Goal: Transaction & Acquisition: Purchase product/service

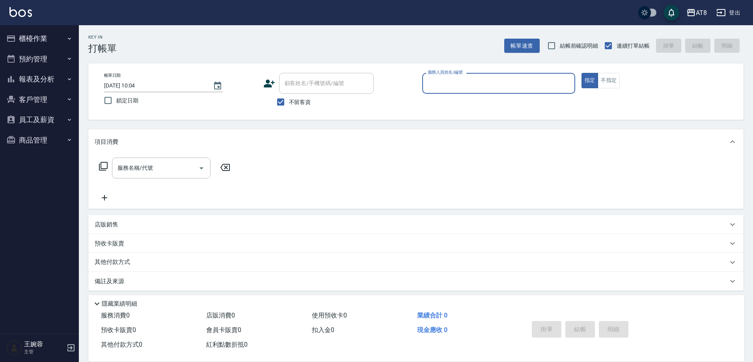
click at [42, 36] on button "櫃檯作業" at bounding box center [39, 38] width 72 height 20
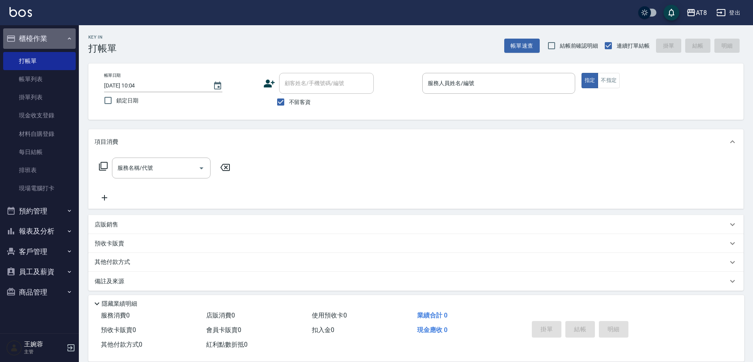
click at [42, 40] on button "櫃檯作業" at bounding box center [39, 38] width 72 height 20
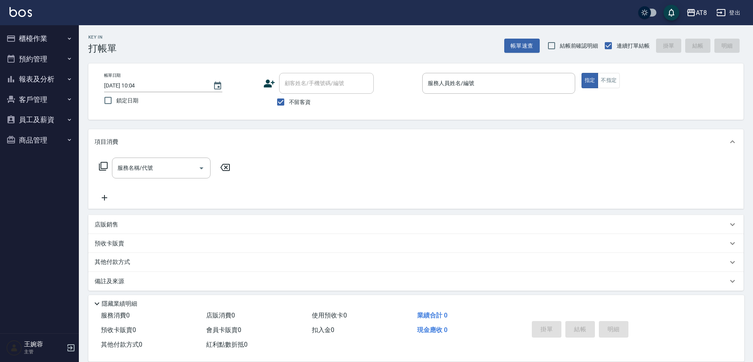
click at [40, 80] on button "報表及分析" at bounding box center [39, 79] width 72 height 20
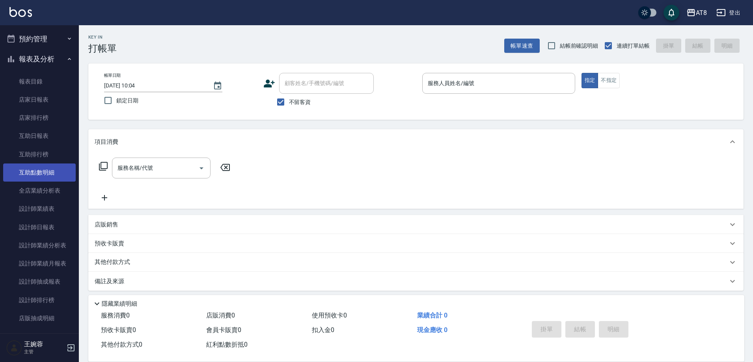
scroll to position [39, 0]
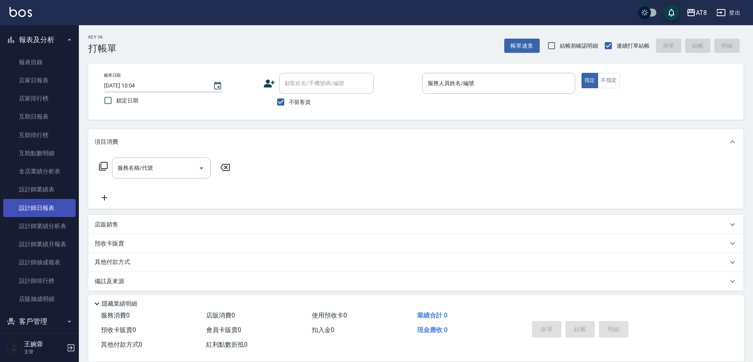
click at [45, 206] on link "設計師日報表" at bounding box center [39, 208] width 72 height 18
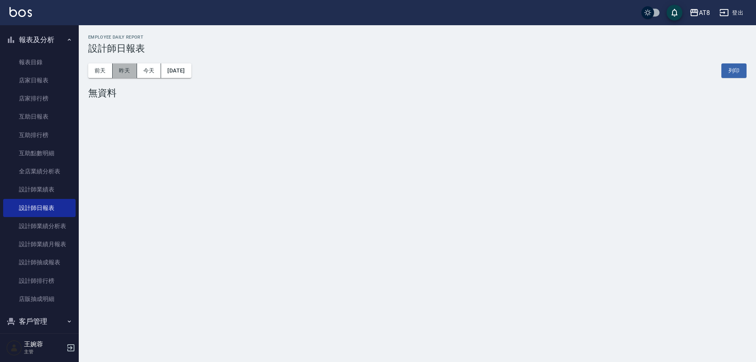
click at [125, 73] on button "昨天" at bounding box center [125, 70] width 24 height 15
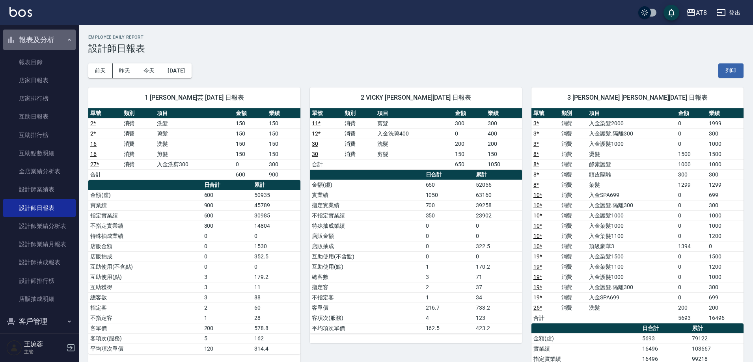
click at [45, 37] on button "報表及分析" at bounding box center [39, 40] width 72 height 20
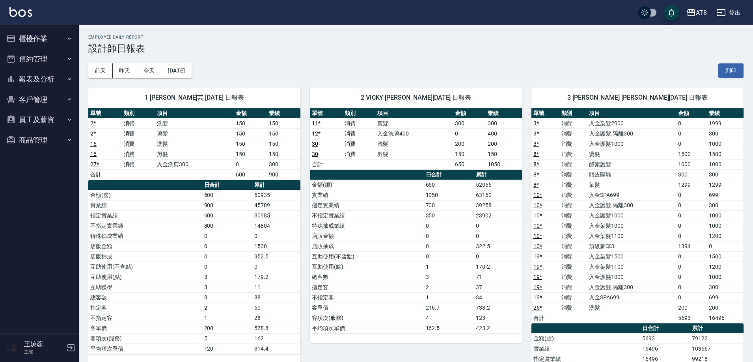
click at [42, 39] on button "櫃檯作業" at bounding box center [39, 38] width 72 height 20
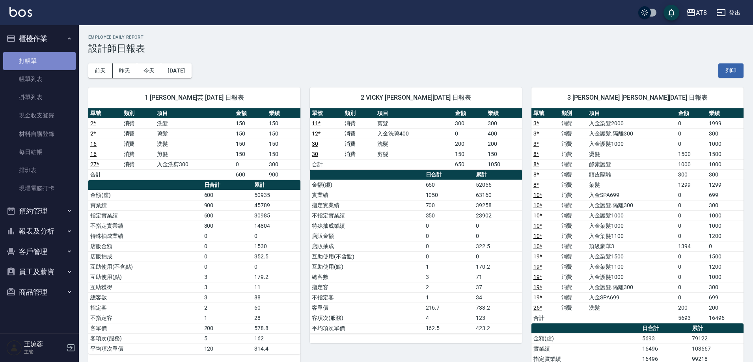
click at [35, 62] on link "打帳單" at bounding box center [39, 61] width 72 height 18
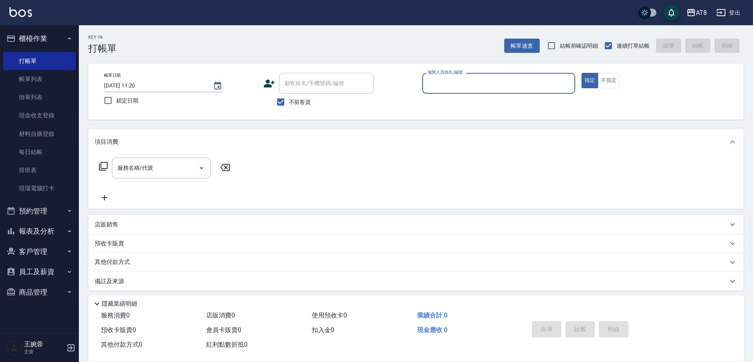
click at [110, 221] on div "店販銷售" at bounding box center [415, 224] width 655 height 19
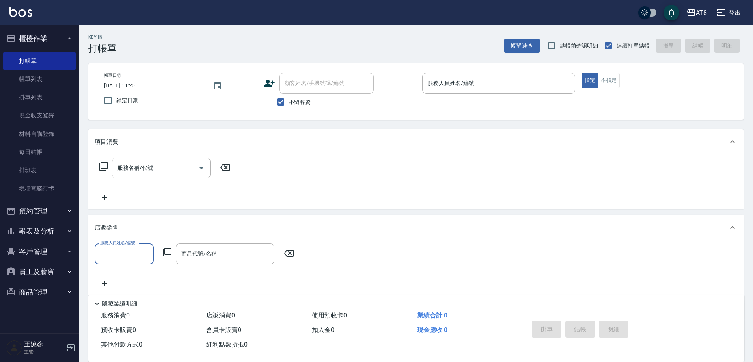
click at [168, 257] on icon at bounding box center [166, 251] width 9 height 9
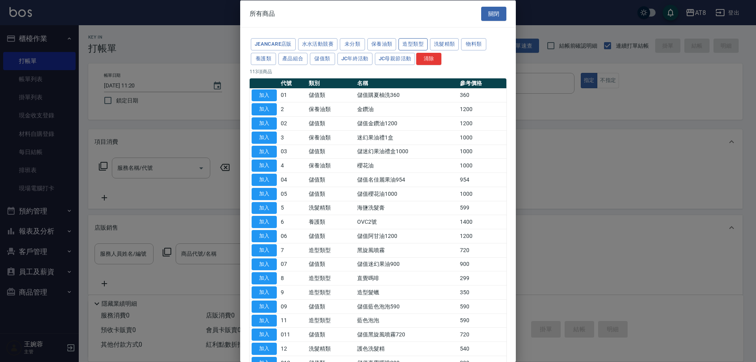
click at [428, 43] on button "造型類型" at bounding box center [413, 44] width 29 height 12
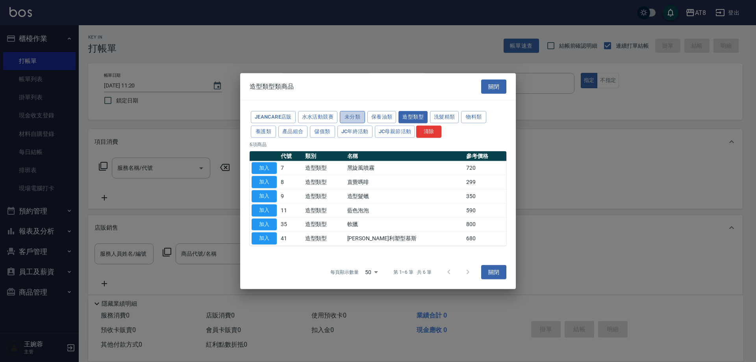
click at [365, 111] on button "未分類" at bounding box center [352, 117] width 25 height 12
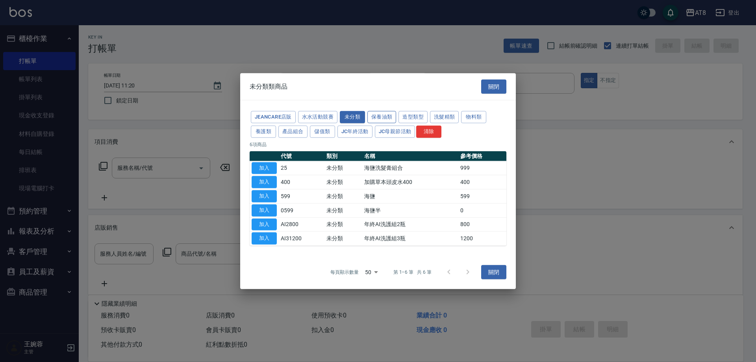
click at [397, 111] on button "保養油類" at bounding box center [382, 117] width 29 height 12
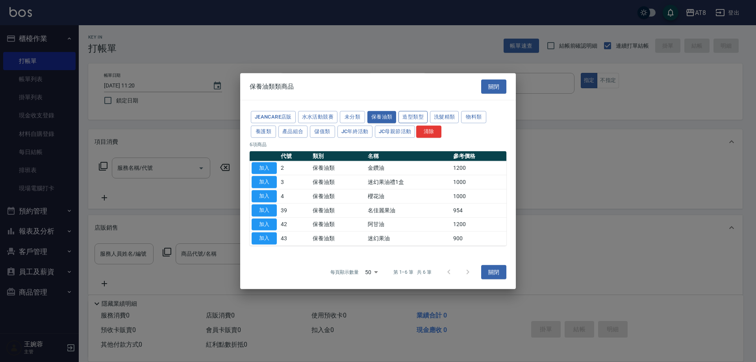
click at [428, 111] on button "造型類型" at bounding box center [413, 117] width 29 height 12
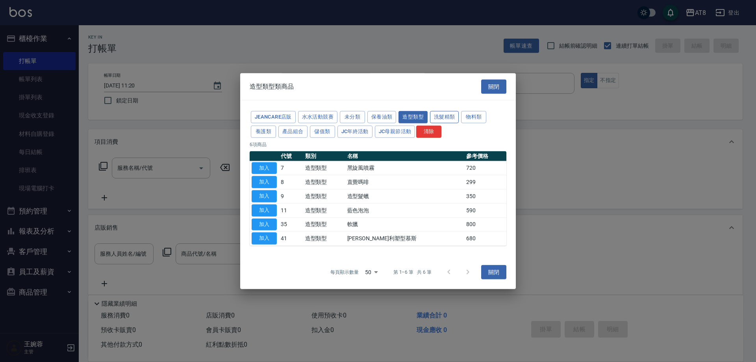
click at [459, 111] on button "洗髮精類" at bounding box center [444, 117] width 29 height 12
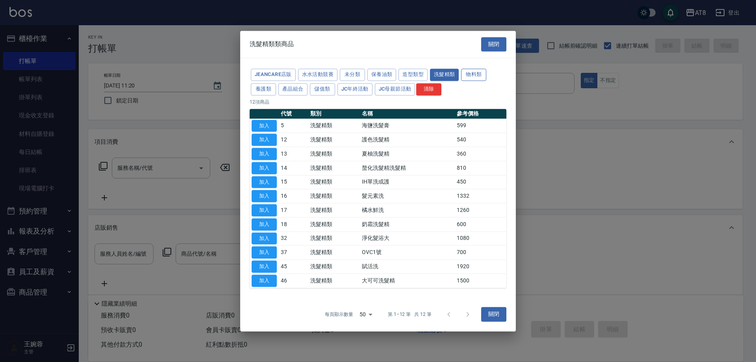
click at [461, 76] on button "物料類" at bounding box center [473, 75] width 25 height 12
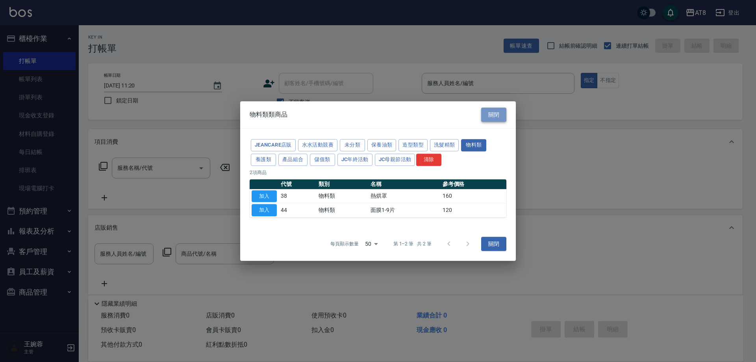
click at [500, 108] on button "關閉" at bounding box center [493, 115] width 25 height 15
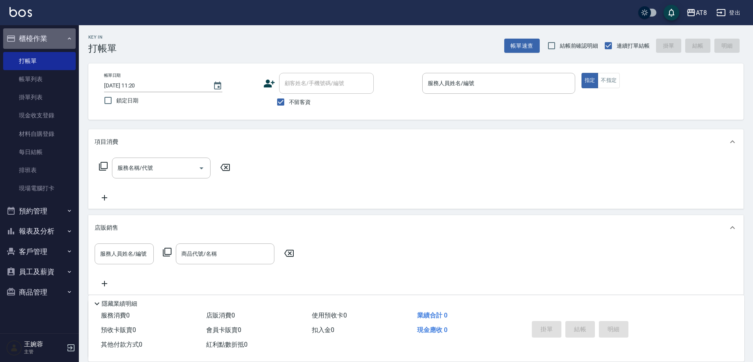
click at [28, 37] on button "櫃檯作業" at bounding box center [39, 38] width 72 height 20
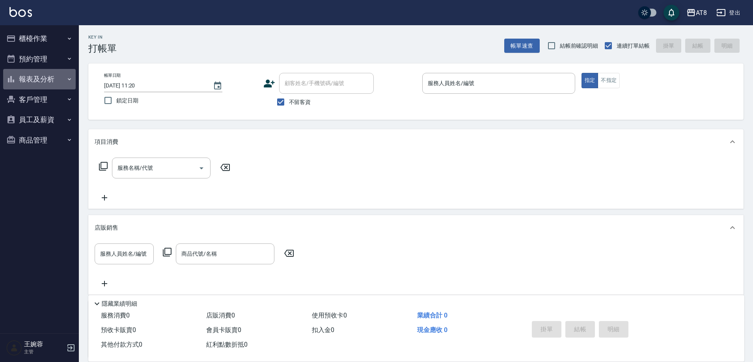
click at [30, 77] on button "報表及分析" at bounding box center [39, 79] width 72 height 20
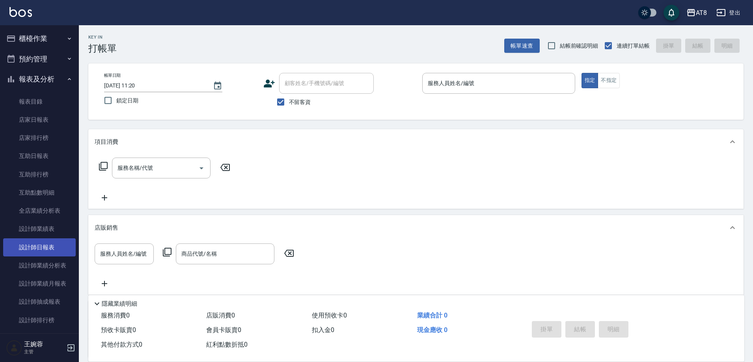
click at [39, 247] on link "設計師日報表" at bounding box center [39, 247] width 72 height 18
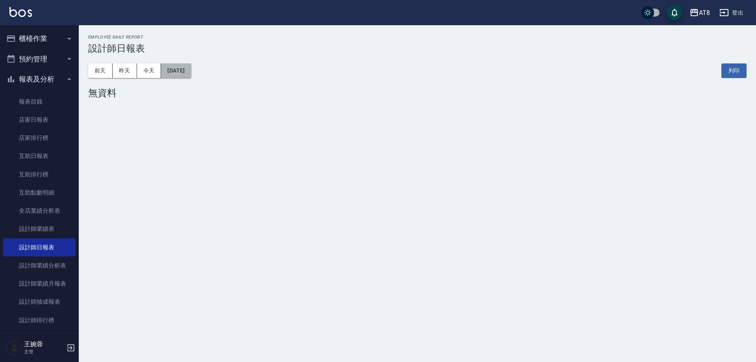
click at [189, 75] on button "[DATE]" at bounding box center [176, 70] width 30 height 15
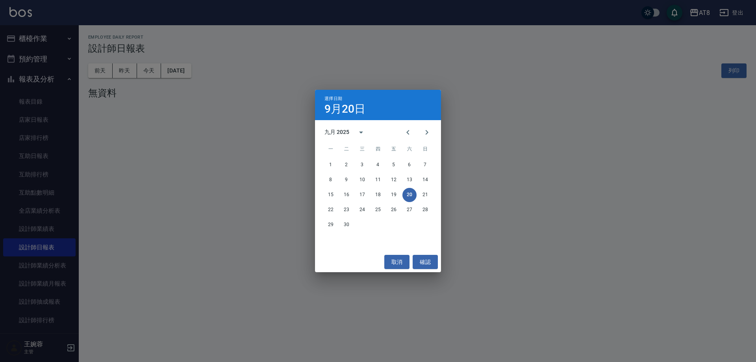
click at [323, 198] on div "15 16 17 18 19 20 21" at bounding box center [378, 195] width 126 height 14
click at [335, 196] on button "15" at bounding box center [331, 195] width 14 height 14
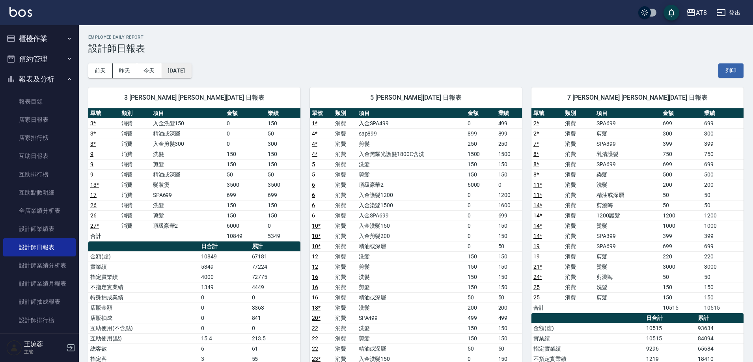
click at [191, 71] on button "[DATE]" at bounding box center [176, 70] width 30 height 15
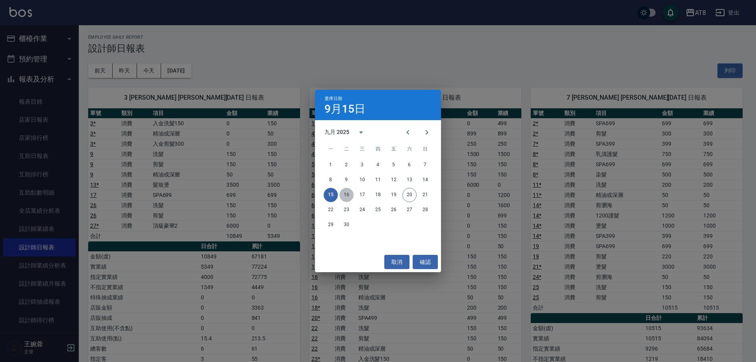
click at [350, 195] on button "16" at bounding box center [347, 195] width 14 height 14
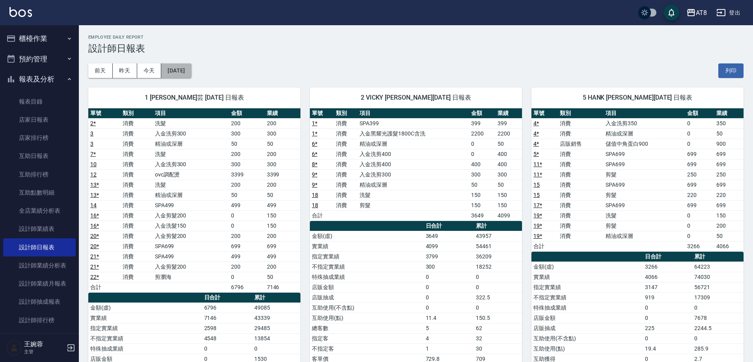
click at [183, 72] on button "[DATE]" at bounding box center [176, 70] width 30 height 15
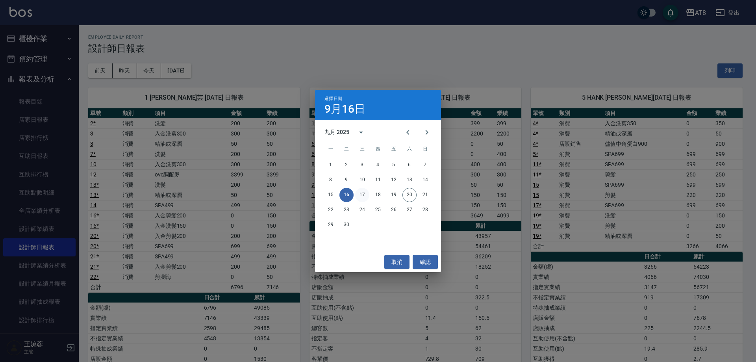
click at [362, 196] on button "17" at bounding box center [362, 195] width 14 height 14
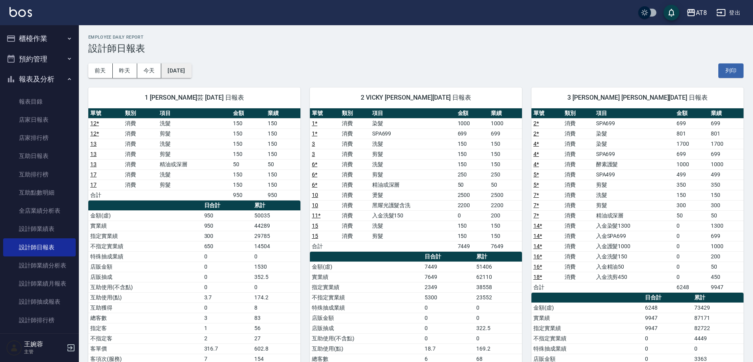
click at [191, 73] on button "[DATE]" at bounding box center [176, 70] width 30 height 15
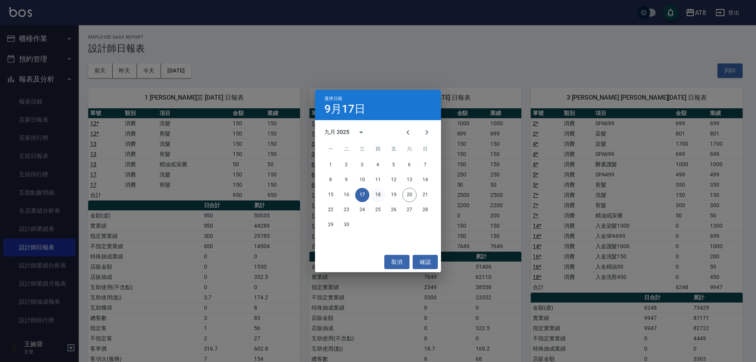
click at [382, 194] on button "18" at bounding box center [378, 195] width 14 height 14
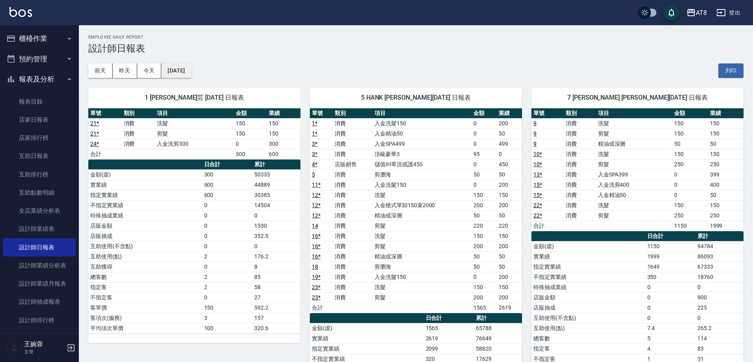
click at [191, 65] on button "[DATE]" at bounding box center [176, 70] width 30 height 15
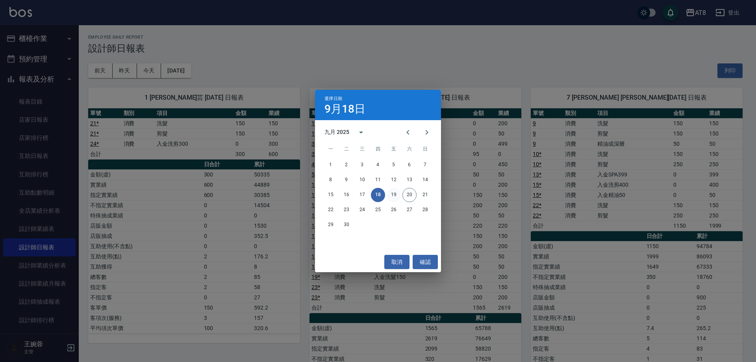
click at [396, 193] on button "19" at bounding box center [394, 195] width 14 height 14
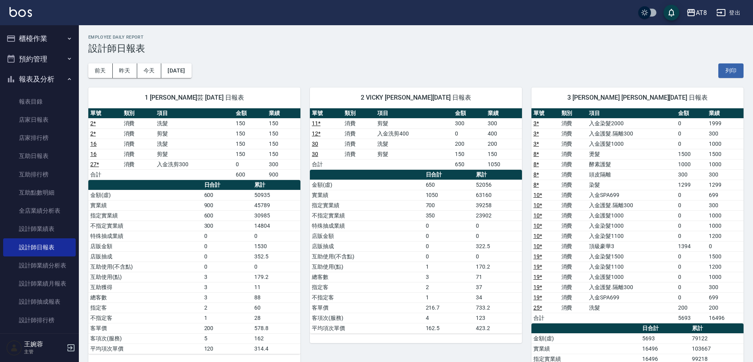
click at [194, 81] on div "1 [PERSON_NAME]芸 [DATE] 日報表 單號 類別 項目 金額 業績 2 * 消費 洗髮 150 150 2 * 消費 剪髮 150 150 …" at bounding box center [189, 287] width 221 height 419
click at [191, 69] on button "[DATE]" at bounding box center [176, 70] width 30 height 15
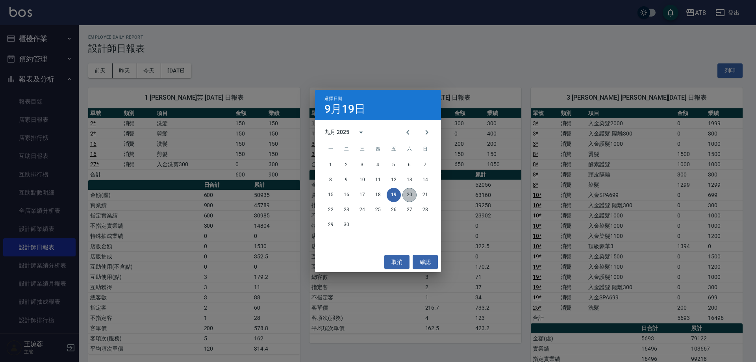
click at [408, 195] on button "20" at bounding box center [410, 195] width 14 height 14
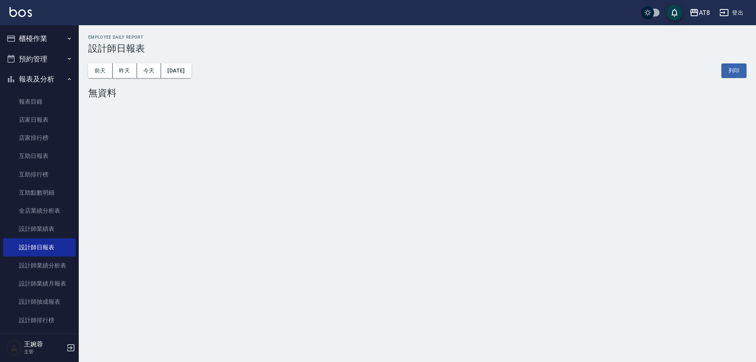
click at [24, 9] on img at bounding box center [20, 12] width 22 height 10
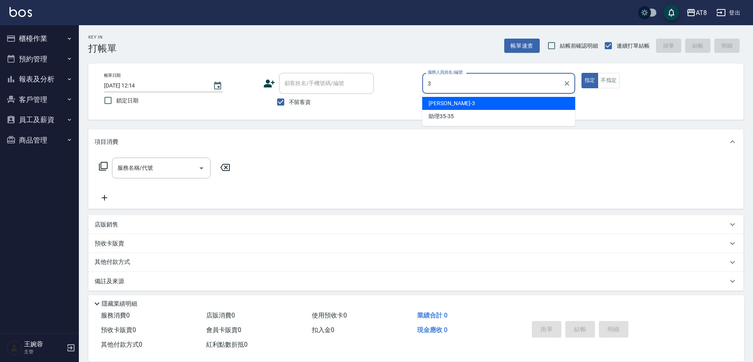
type input "[PERSON_NAME]-3"
type button "true"
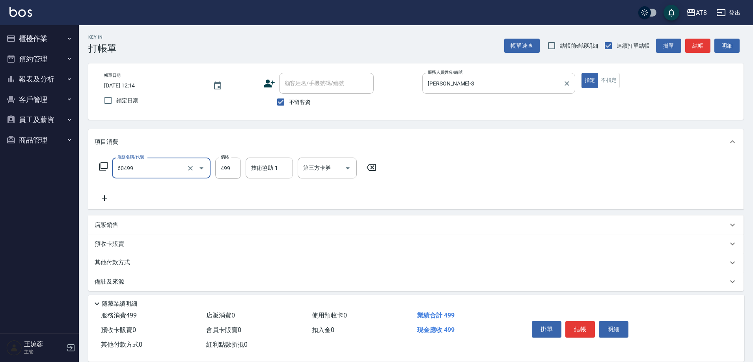
type input "入金SPA499(60499)"
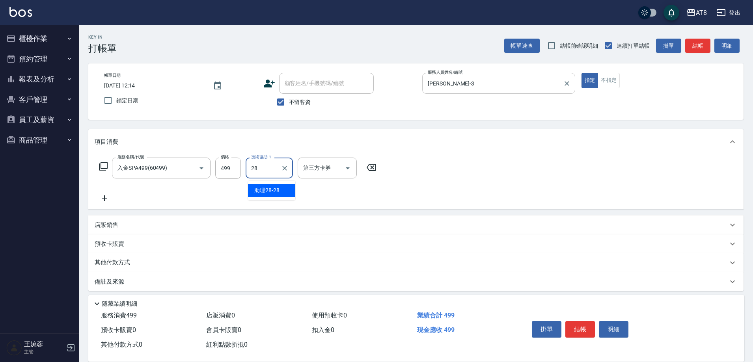
type input "助理28-28"
click at [352, 165] on icon "Open" at bounding box center [347, 168] width 9 height 9
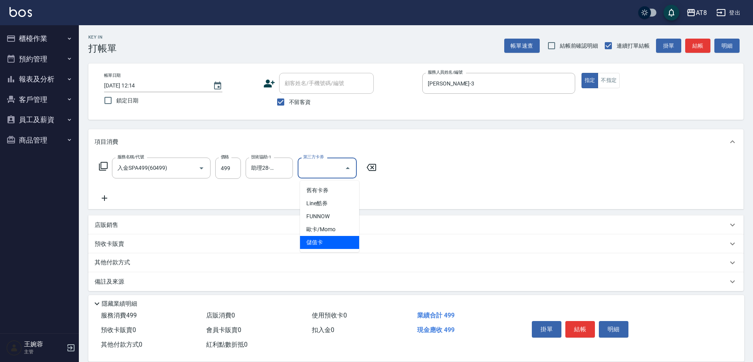
click at [318, 246] on span "儲值卡" at bounding box center [329, 242] width 59 height 13
type input "儲值卡"
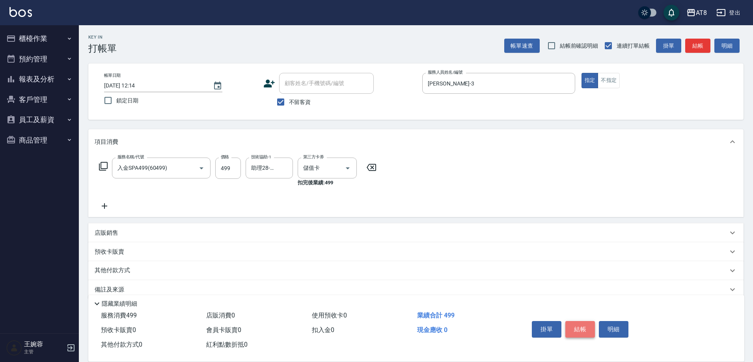
click at [585, 326] on button "結帳" at bounding box center [580, 329] width 30 height 17
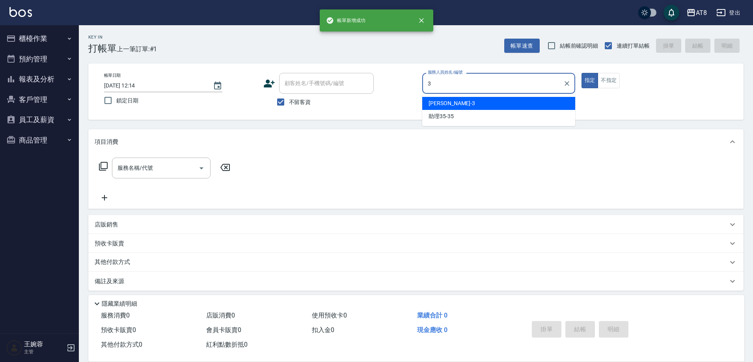
type input "[PERSON_NAME]-3"
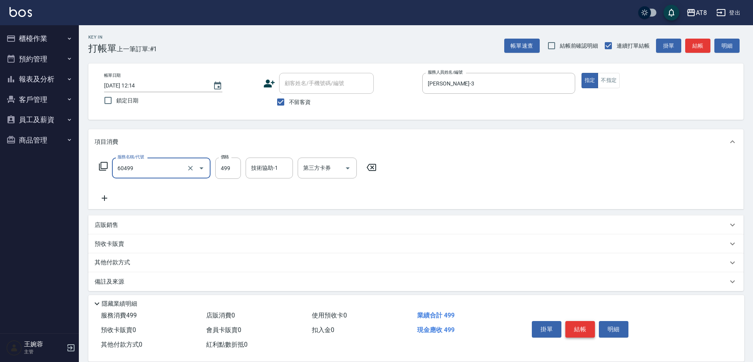
type input "入金SPA499(60499)"
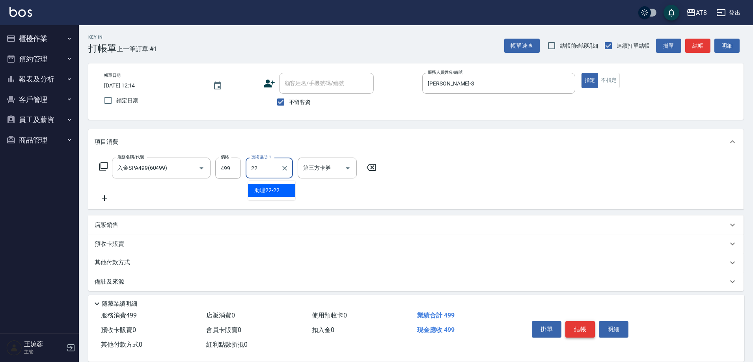
type input "助理22-22"
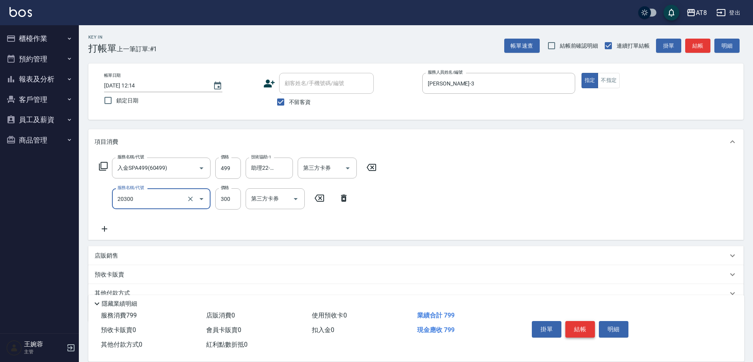
type input "入金剪髮300(20300)"
type input "350"
click at [350, 171] on icon "Open" at bounding box center [347, 168] width 9 height 9
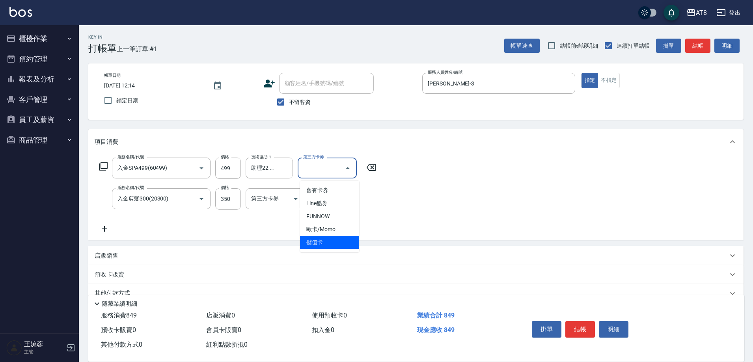
click at [327, 248] on span "儲值卡" at bounding box center [329, 242] width 59 height 13
type input "儲值卡"
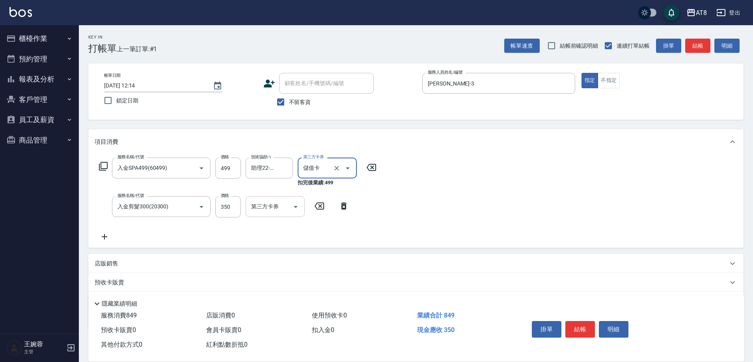
click at [291, 206] on icon "Open" at bounding box center [295, 206] width 9 height 9
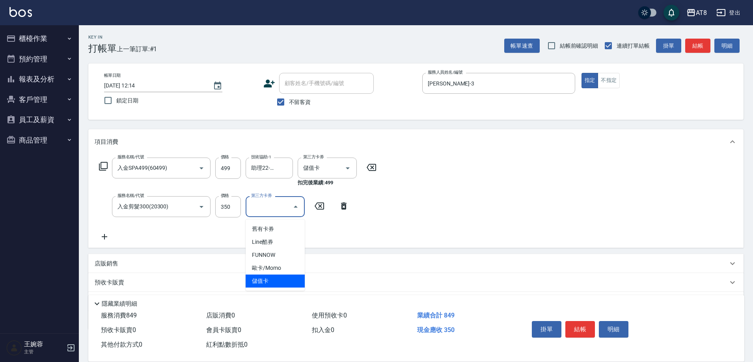
click at [279, 279] on span "儲值卡" at bounding box center [274, 281] width 59 height 13
type input "儲值卡"
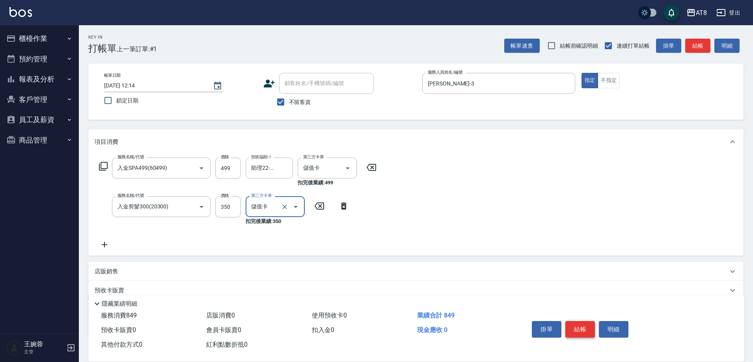
click at [584, 323] on button "結帳" at bounding box center [580, 329] width 30 height 17
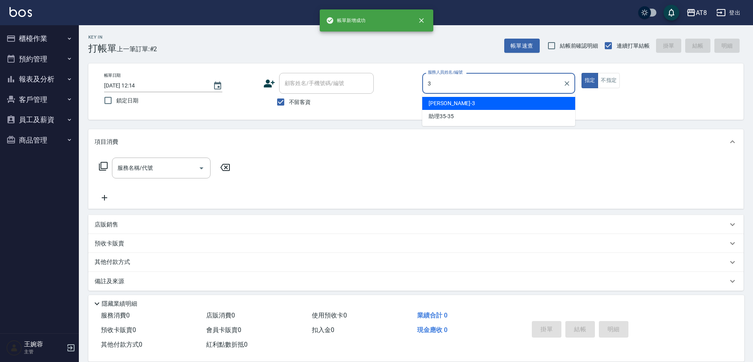
type input "[PERSON_NAME]-3"
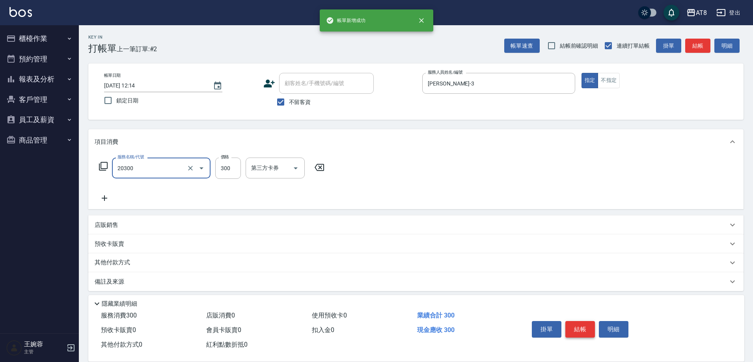
type input "入金剪髮300(20300)"
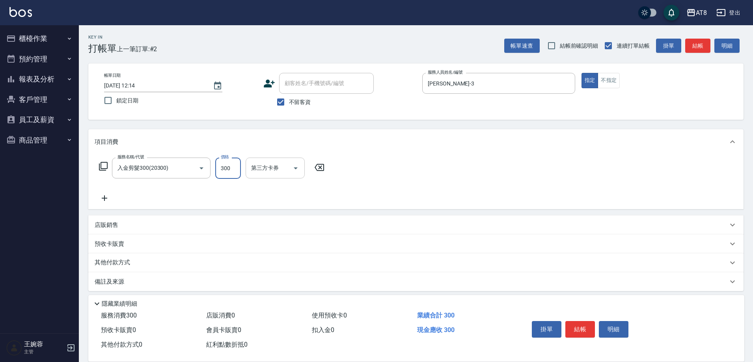
click at [292, 169] on icon "Open" at bounding box center [295, 168] width 9 height 9
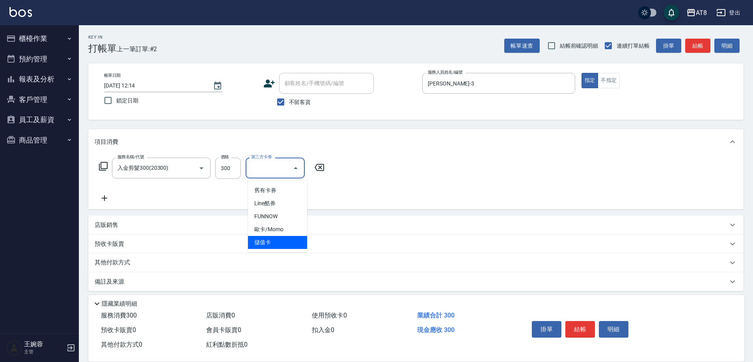
click at [287, 238] on span "儲值卡" at bounding box center [277, 242] width 59 height 13
type input "儲值卡"
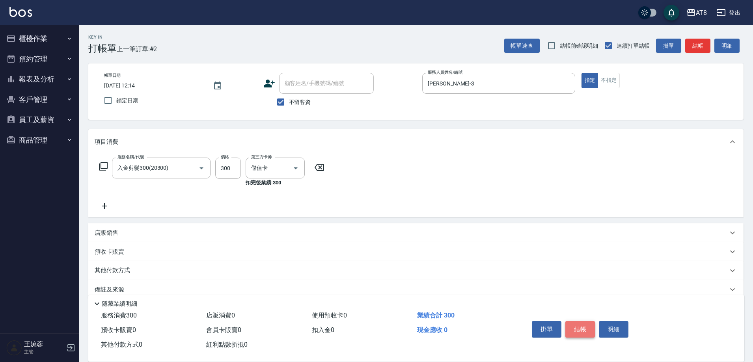
click at [594, 321] on button "結帳" at bounding box center [580, 329] width 30 height 17
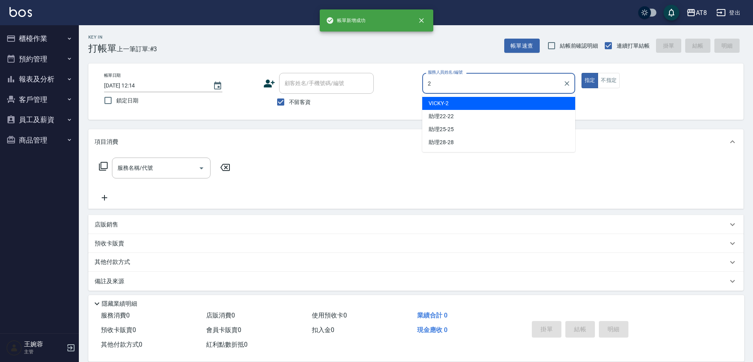
type input "VICKY-2"
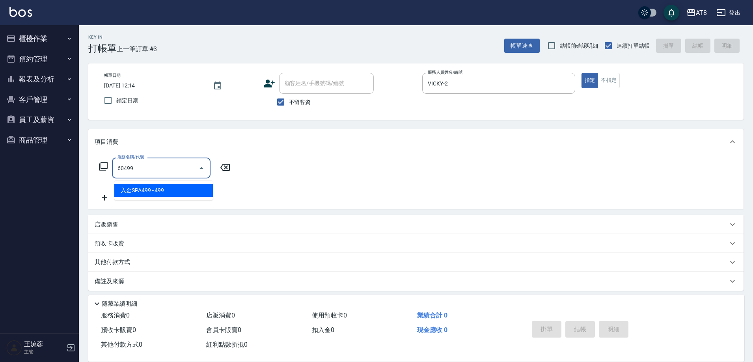
type input "入金SPA499(60499)"
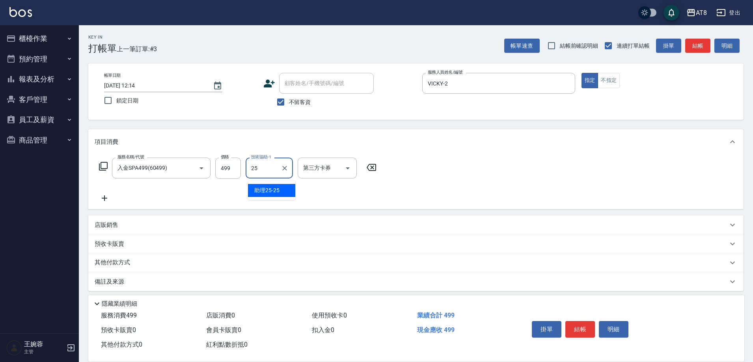
type input "助理25-25"
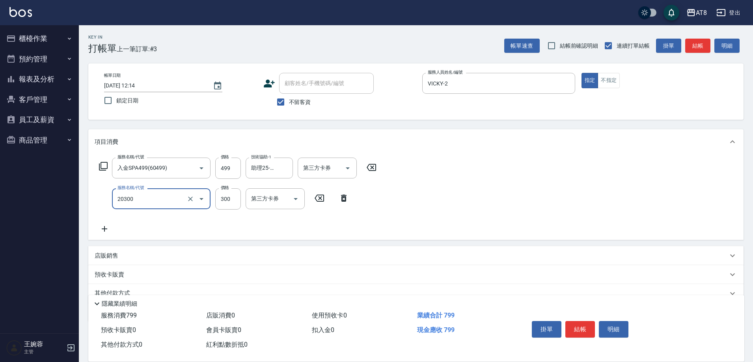
type input "入金剪髮300(20300)"
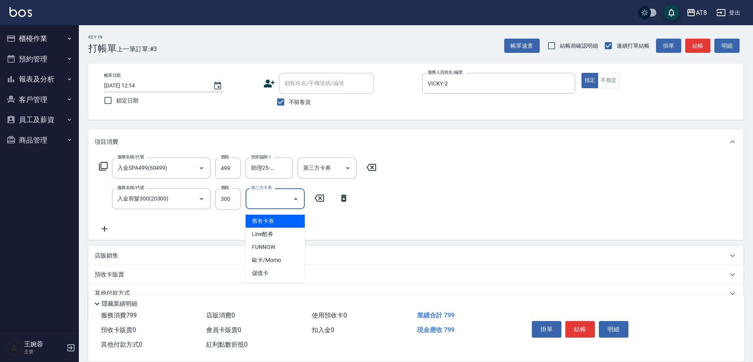
click at [285, 203] on input "第三方卡券" at bounding box center [269, 199] width 40 height 14
click at [270, 273] on span "儲值卡" at bounding box center [274, 273] width 59 height 13
type input "儲值卡"
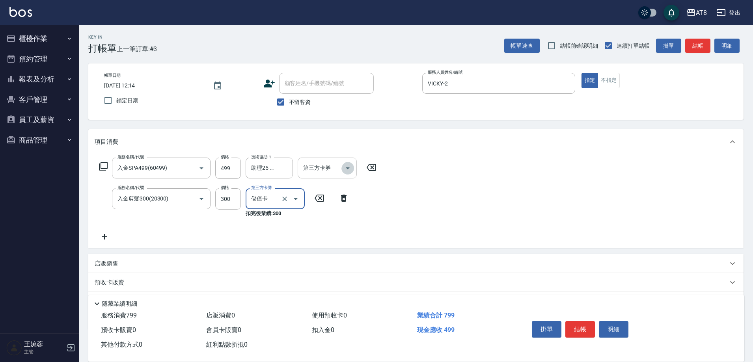
click at [352, 173] on icon "Open" at bounding box center [347, 168] width 9 height 9
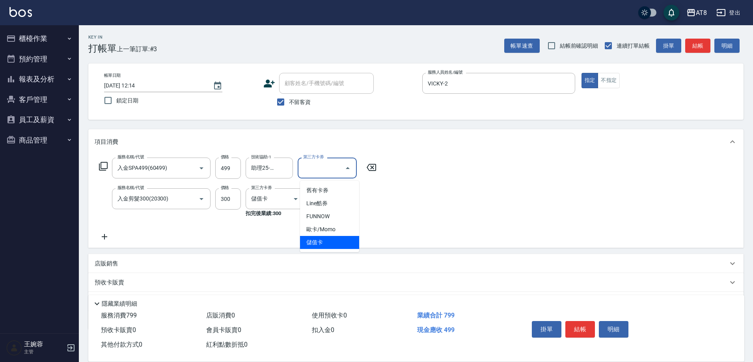
click at [338, 243] on span "儲值卡" at bounding box center [329, 242] width 59 height 13
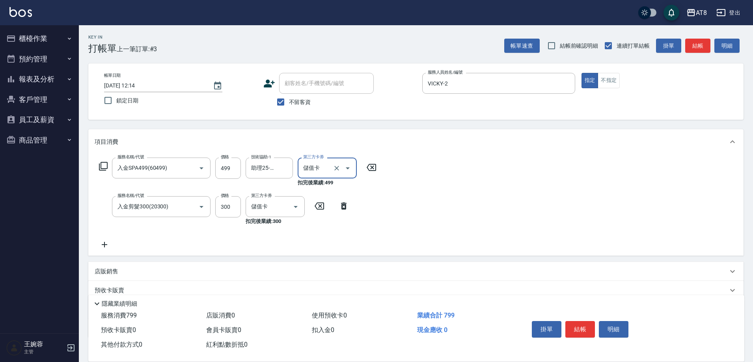
type input "儲值卡"
click at [577, 326] on button "結帳" at bounding box center [580, 329] width 30 height 17
type input "[DATE] 12:15"
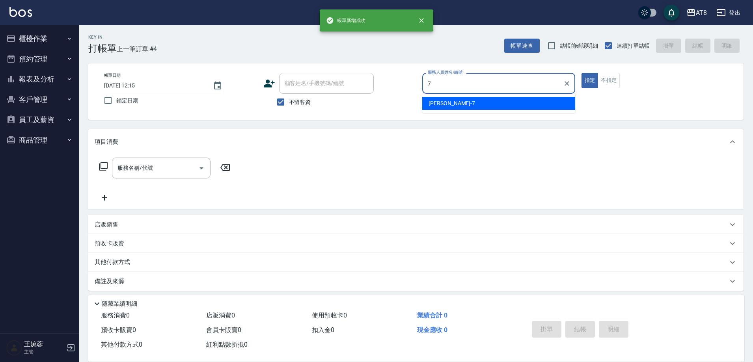
type input "[PERSON_NAME]-7"
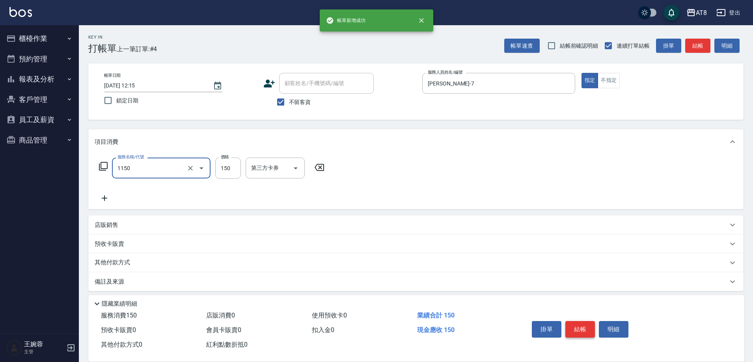
type input "洗髮(1150)"
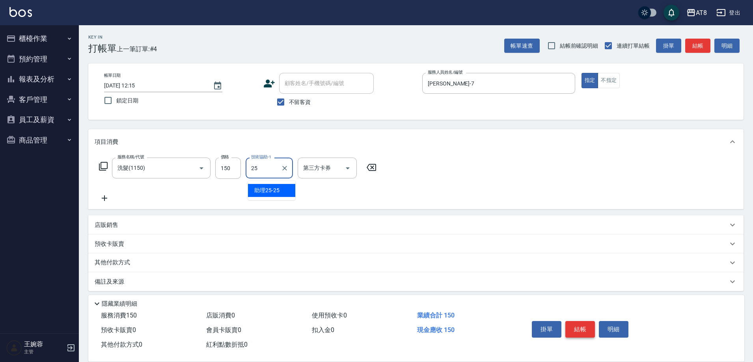
type input "助理25-25"
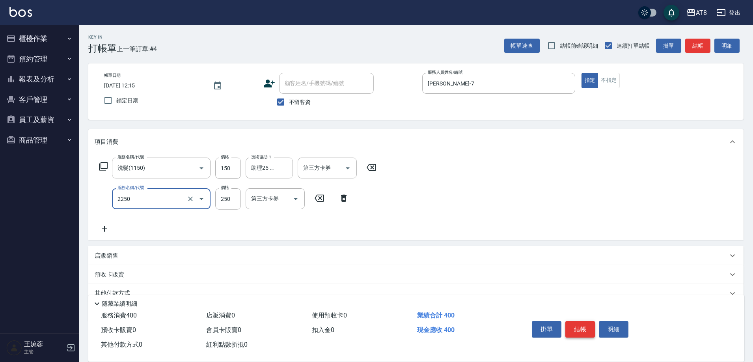
type input "剪髮(2250)"
click at [577, 326] on button "結帳" at bounding box center [580, 329] width 30 height 17
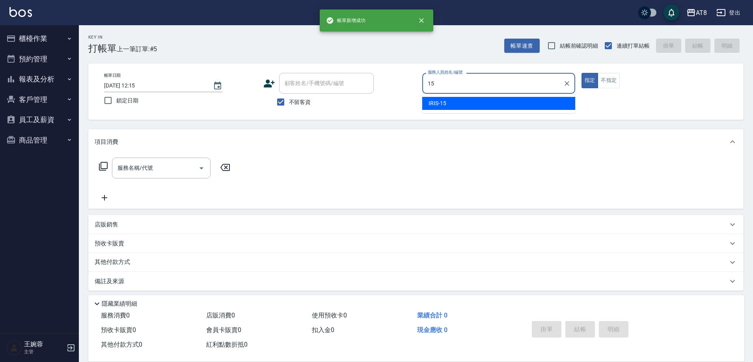
type input "IRIS-15"
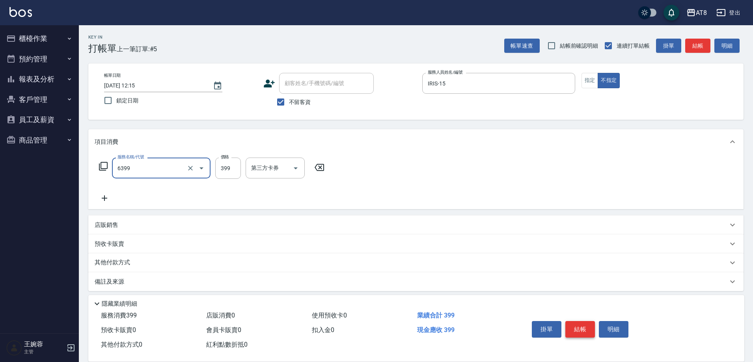
type input "SPA399(6399)"
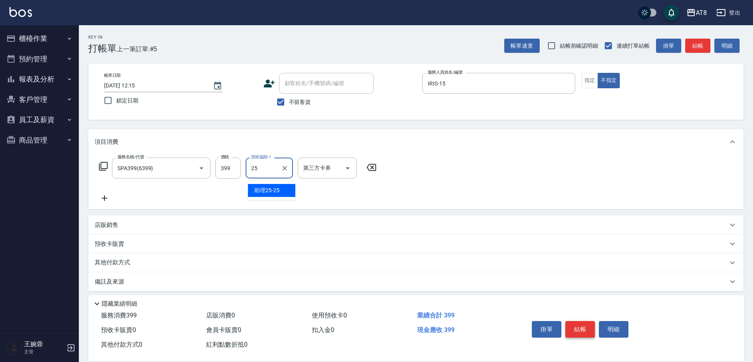
type input "助理25-25"
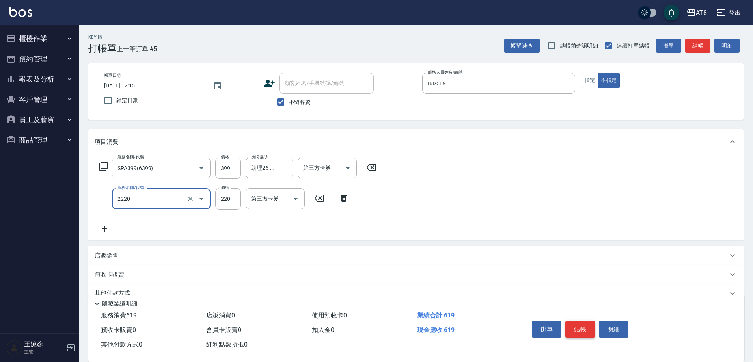
type input "剪髮(2220)"
click at [577, 326] on button "結帳" at bounding box center [580, 329] width 30 height 17
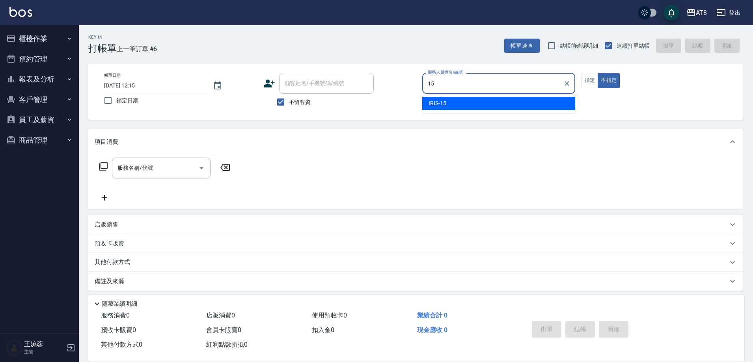
type input "IRIS-15"
type button "false"
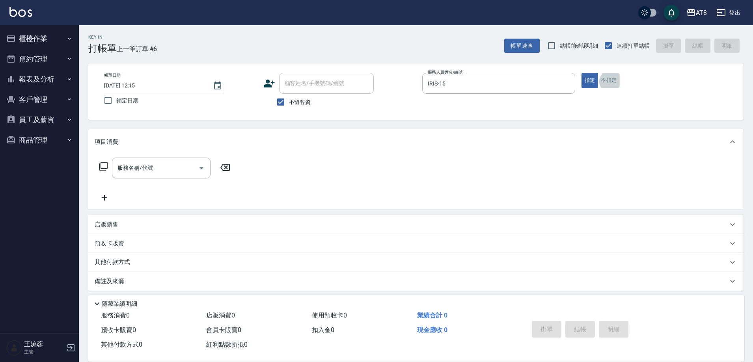
click at [101, 229] on p "店販銷售" at bounding box center [107, 225] width 24 height 8
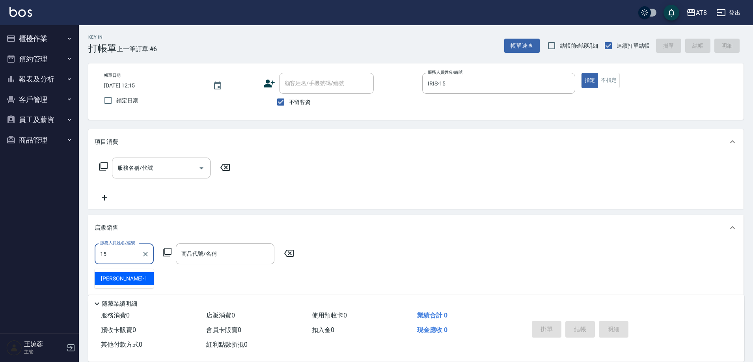
type input "IRIS-15"
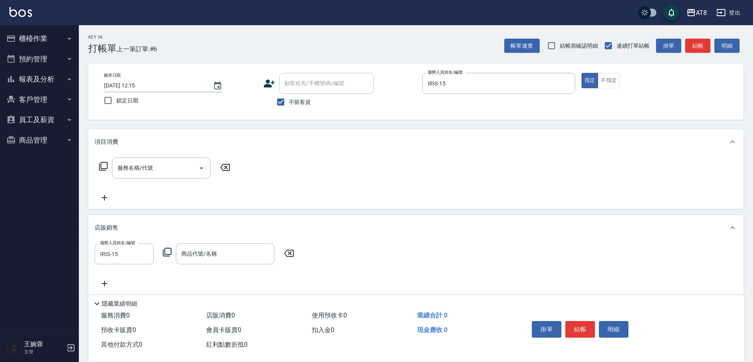
click at [167, 257] on icon at bounding box center [166, 251] width 9 height 9
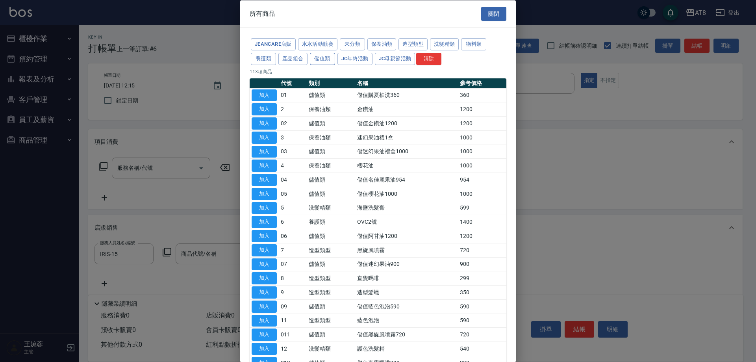
click at [335, 59] on button "儲值類" at bounding box center [322, 58] width 25 height 12
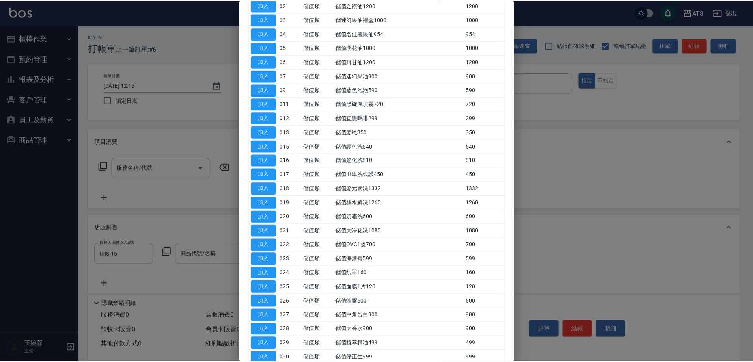
scroll to position [108, 0]
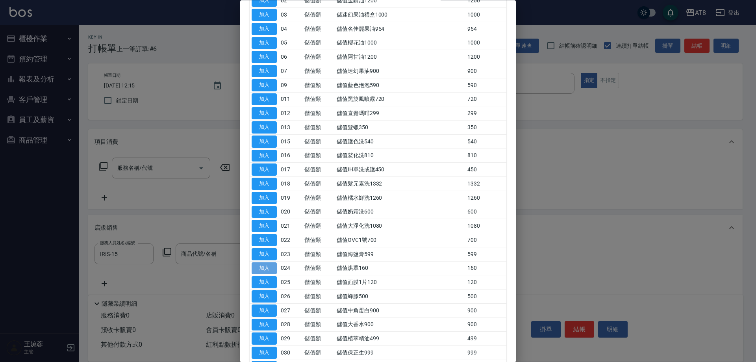
click at [277, 275] on button "加入" at bounding box center [264, 268] width 25 height 12
type input "儲值烘罩160"
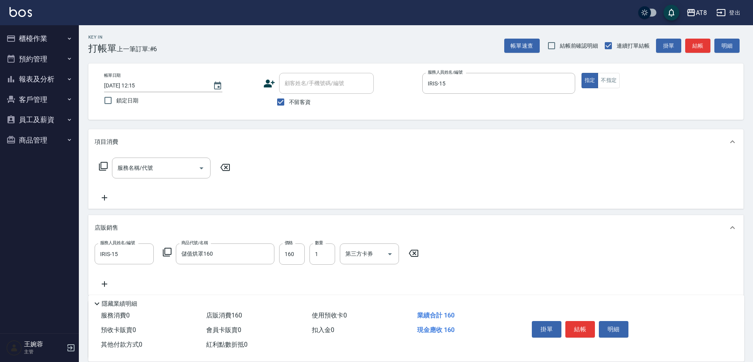
click at [168, 257] on icon at bounding box center [166, 251] width 9 height 9
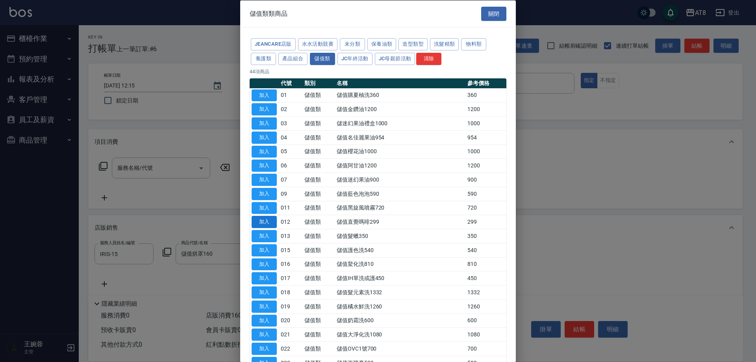
click at [264, 228] on button "加入" at bounding box center [264, 222] width 25 height 12
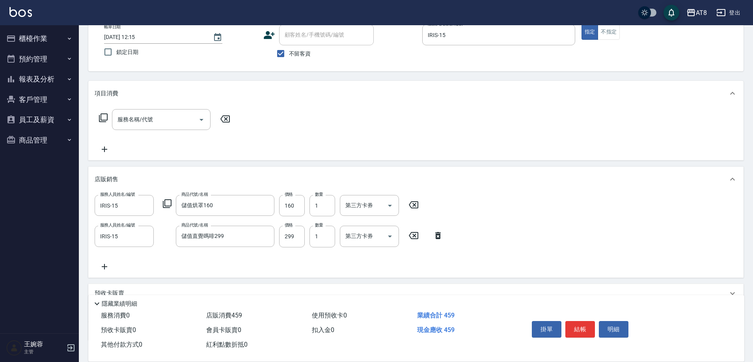
scroll to position [70, 0]
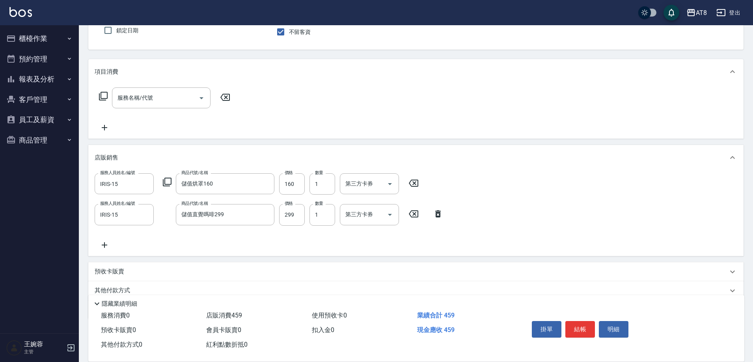
click at [163, 84] on div "項目消費" at bounding box center [415, 71] width 655 height 25
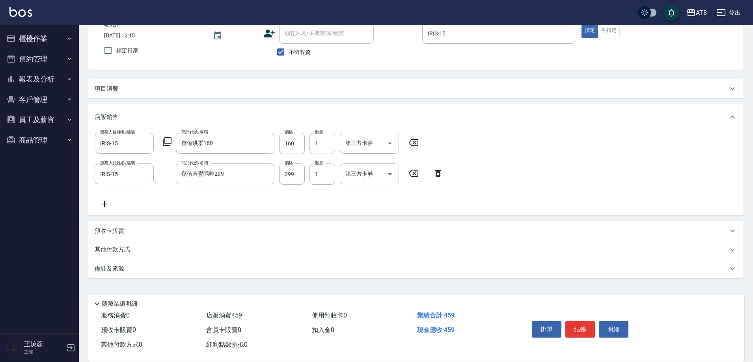
scroll to position [55, 0]
drag, startPoint x: 120, startPoint y: 75, endPoint x: 114, endPoint y: 81, distance: 8.4
click at [119, 76] on div "Key In 打帳單 上一筆訂單:#6 帳單速查 結帳前確認明細 連續打單結帳 掛單 結帳 明細 帳單日期 [DATE] 12:15 鎖定日期 顧客姓名/手機…" at bounding box center [416, 168] width 674 height 387
click at [110, 85] on p "項目消費" at bounding box center [107, 89] width 24 height 8
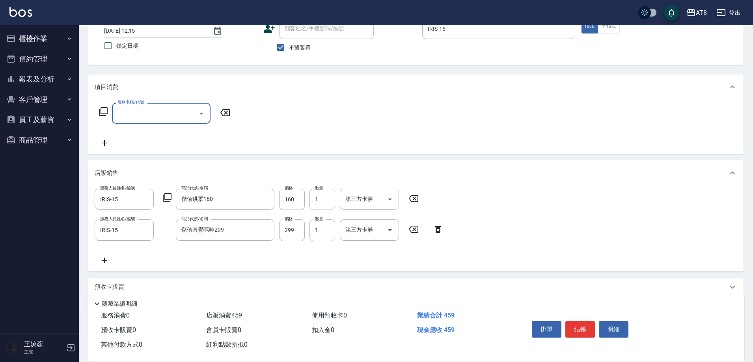
scroll to position [0, 0]
type input "入金護髮1000(501000)"
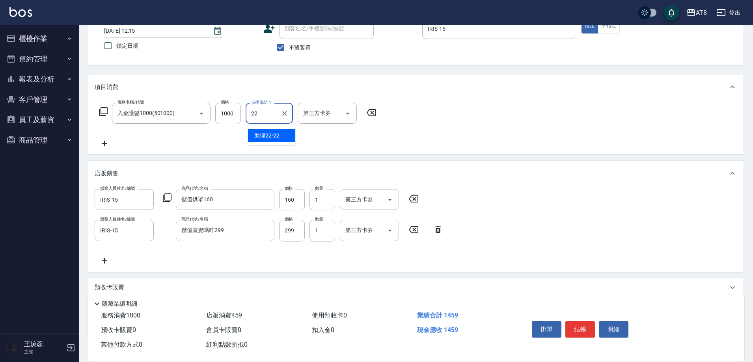
type input "助理22-22"
click at [585, 324] on button "結帳" at bounding box center [580, 329] width 30 height 17
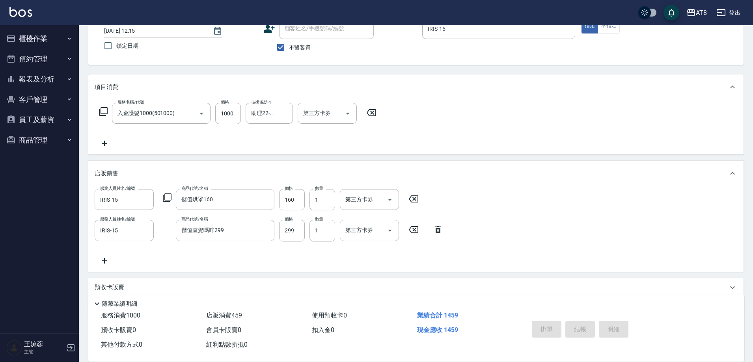
type input "[DATE] 12:16"
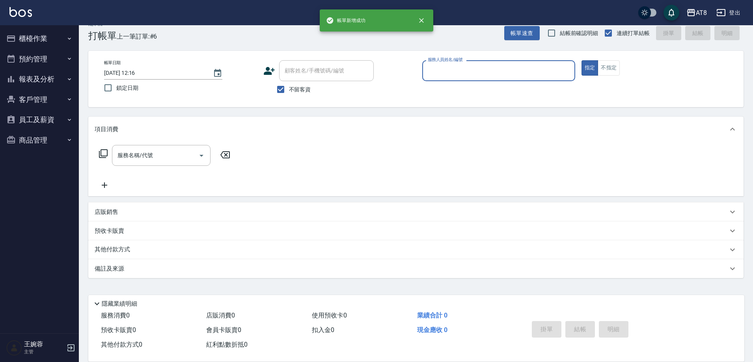
scroll to position [17, 0]
type input "YUKI-1"
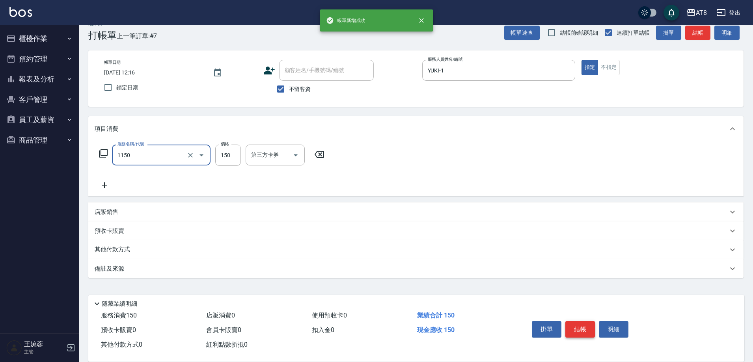
type input "洗髮(1150)"
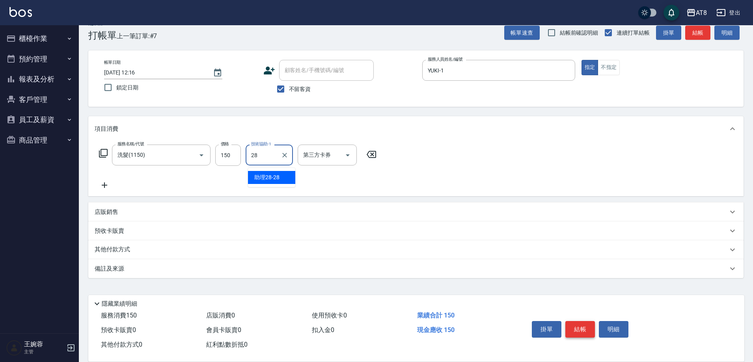
type input "助理28-28"
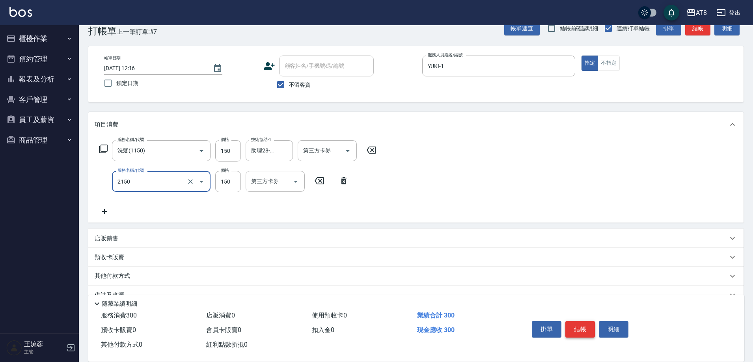
type input "剪髮(2150)"
click at [585, 324] on button "結帳" at bounding box center [580, 329] width 30 height 17
